Goal: Task Accomplishment & Management: Manage account settings

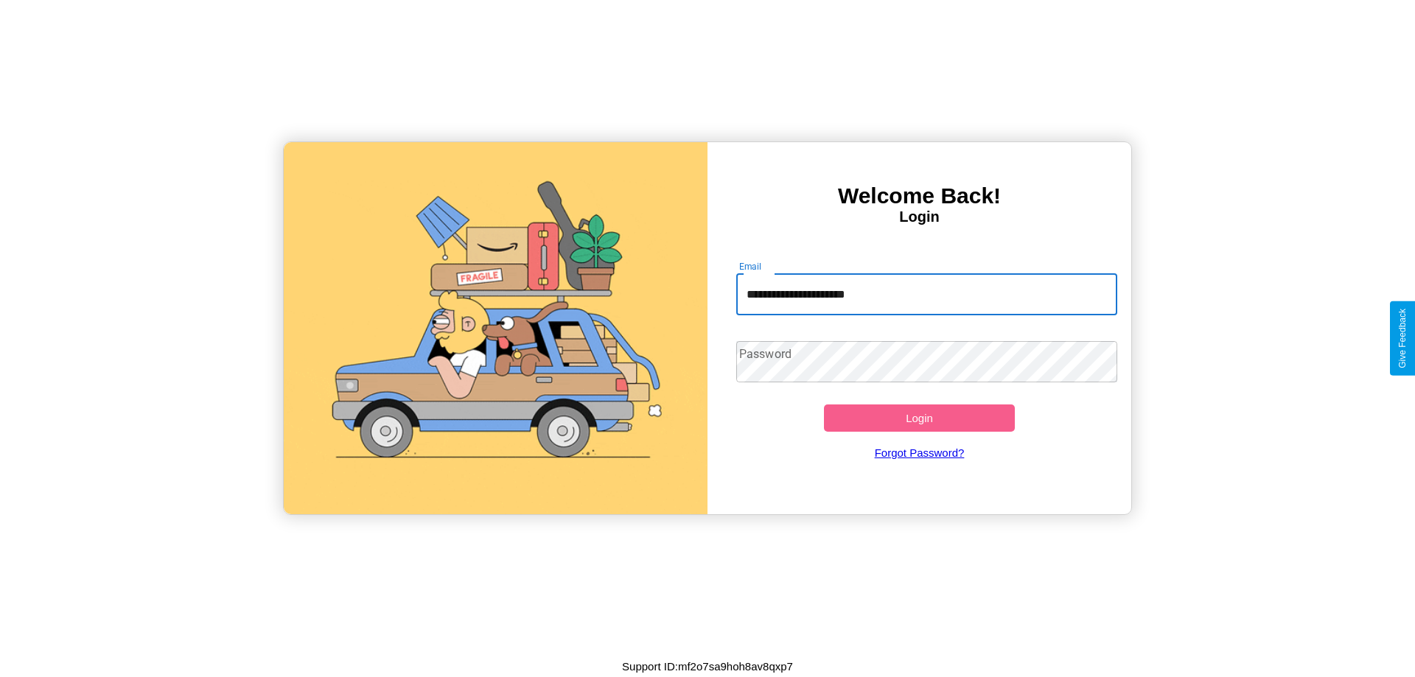
type input "**********"
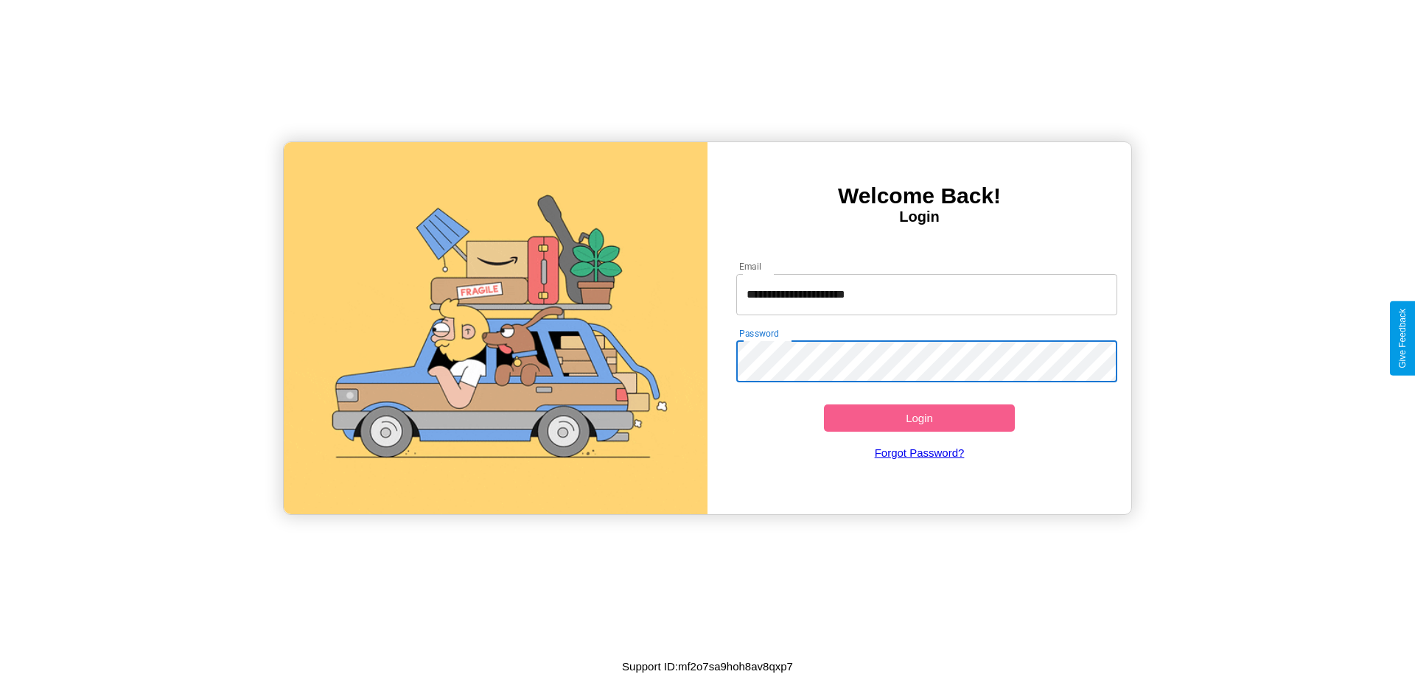
click at [919, 418] on button "Login" at bounding box center [919, 418] width 191 height 27
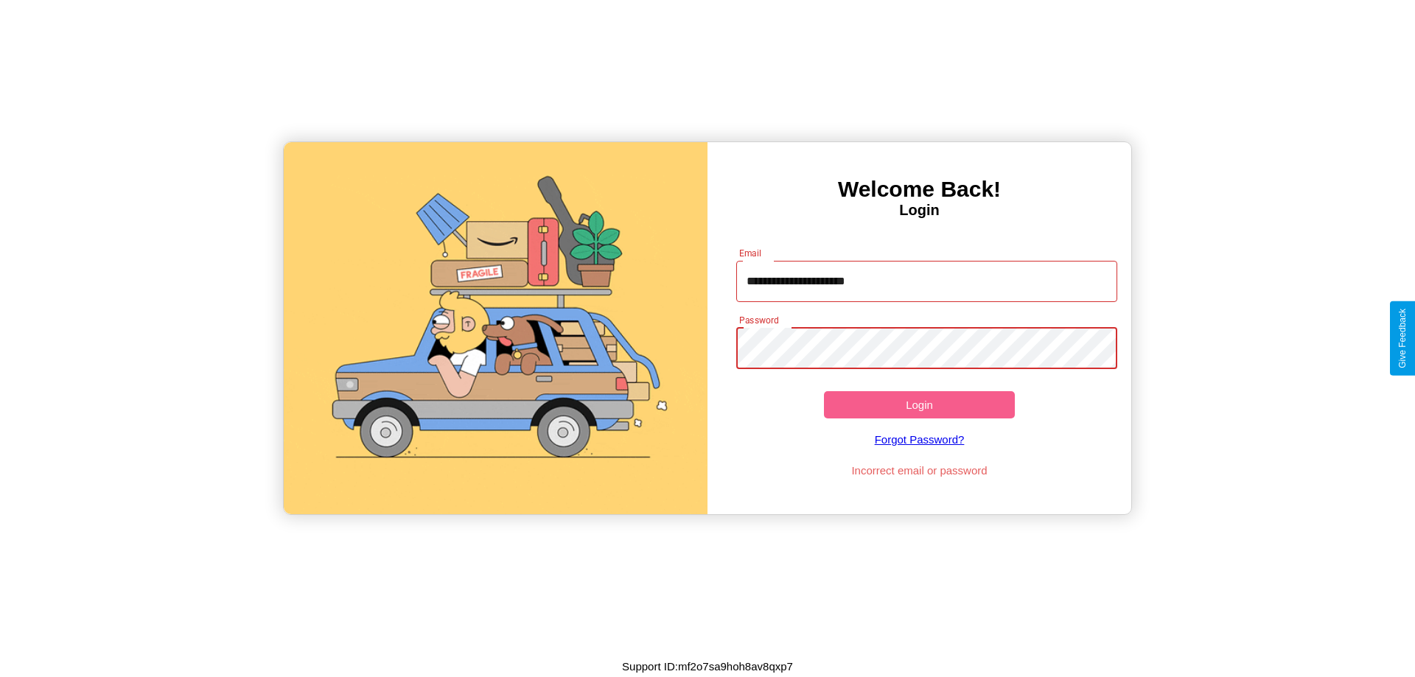
click at [919, 405] on button "Login" at bounding box center [919, 404] width 191 height 27
